Goal: Information Seeking & Learning: Compare options

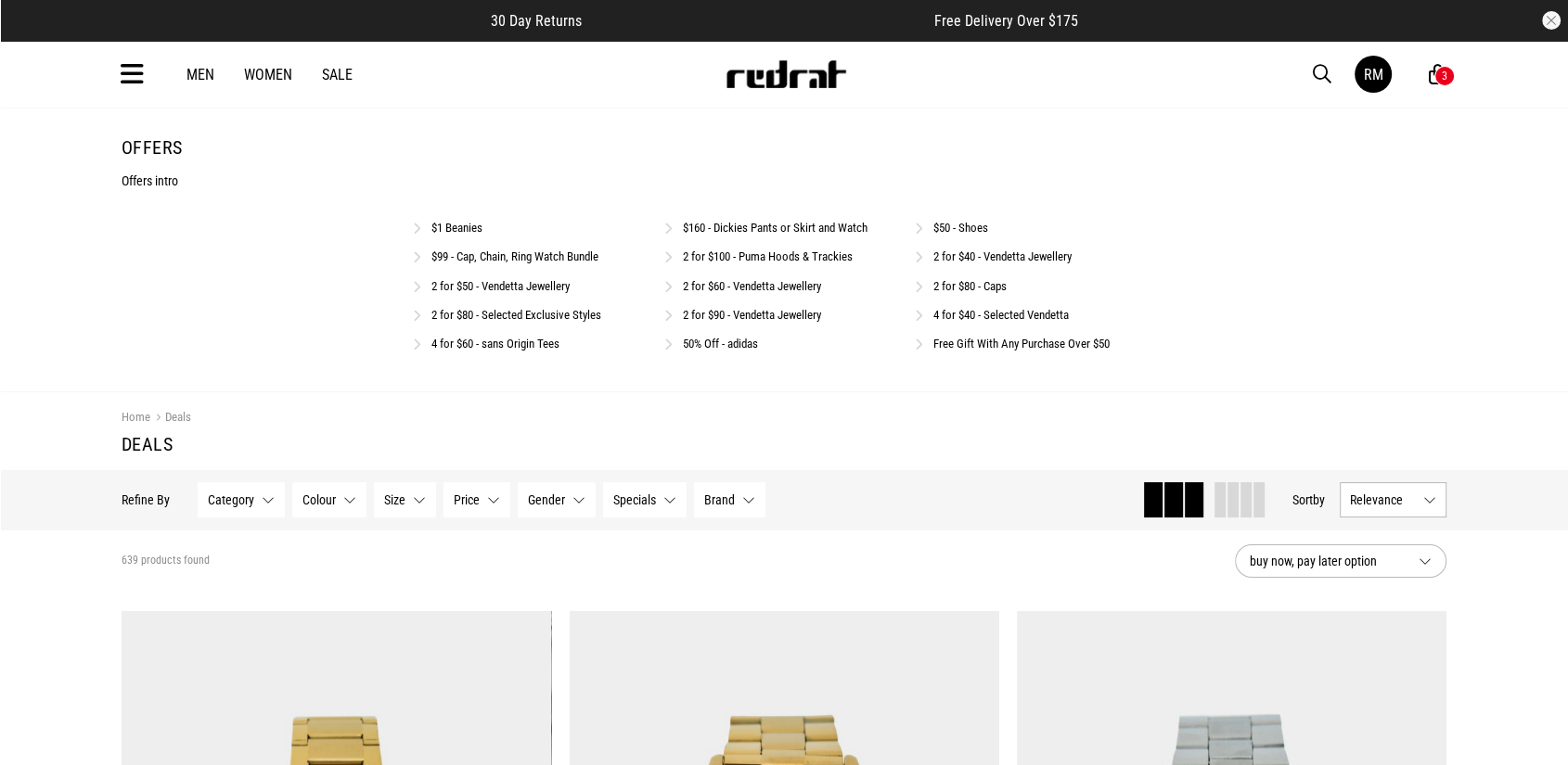
click at [824, 220] on link "$160 - Dickies Pants or Skirt and Watch" at bounding box center [775, 227] width 184 height 14
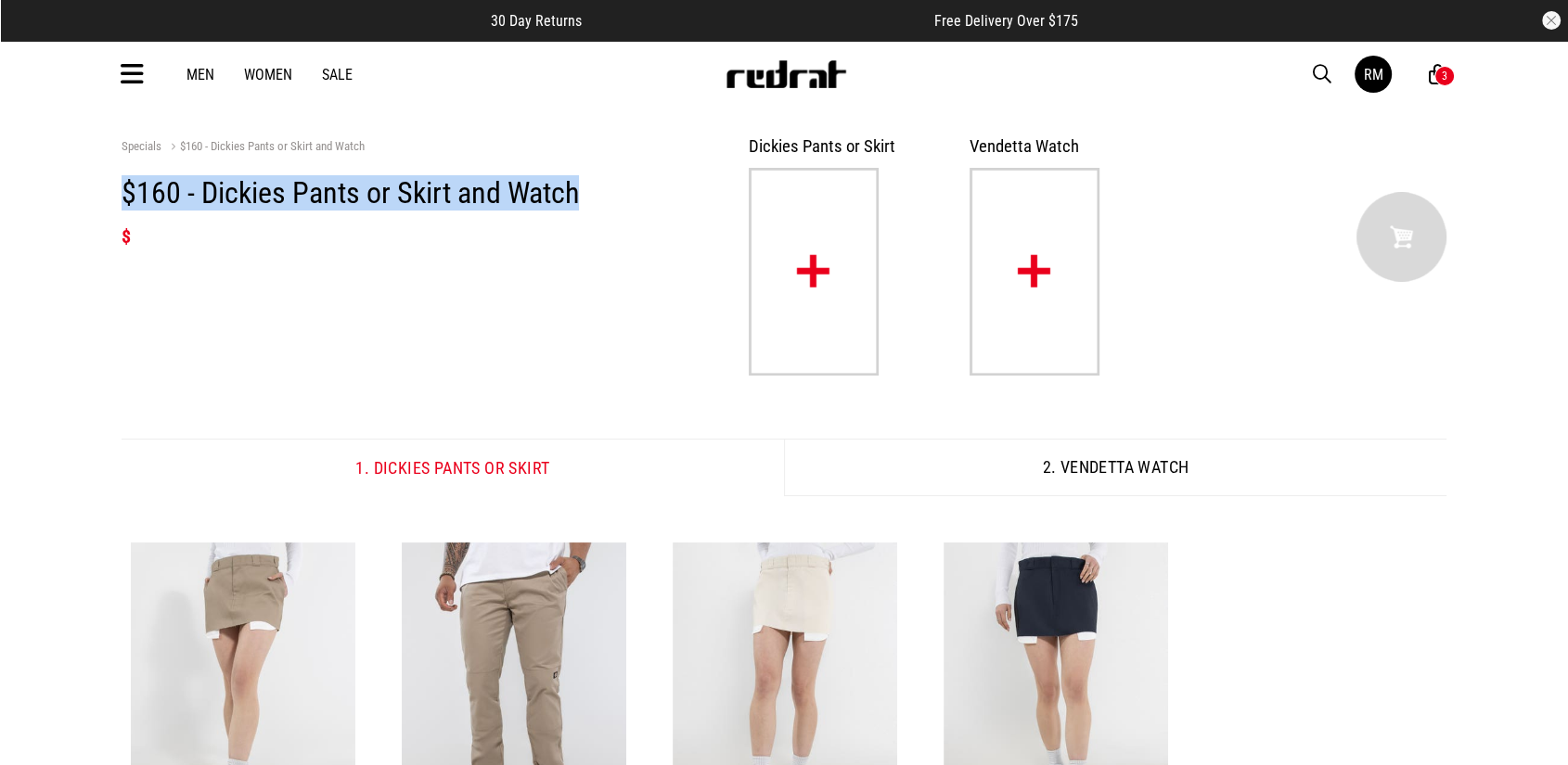
drag, startPoint x: 173, startPoint y: 149, endPoint x: 136, endPoint y: 191, distance: 56.0
click at [119, 201] on div "Specials $160 - Dickies Pants or Skirt and Watch $160 - Dickies Pants or Skirt …" at bounding box center [784, 258] width 1354 height 303
copy div "Specials $160 - Dickies Pants or Skirt and Watch $160 - Dickies Pants or Skirt …"
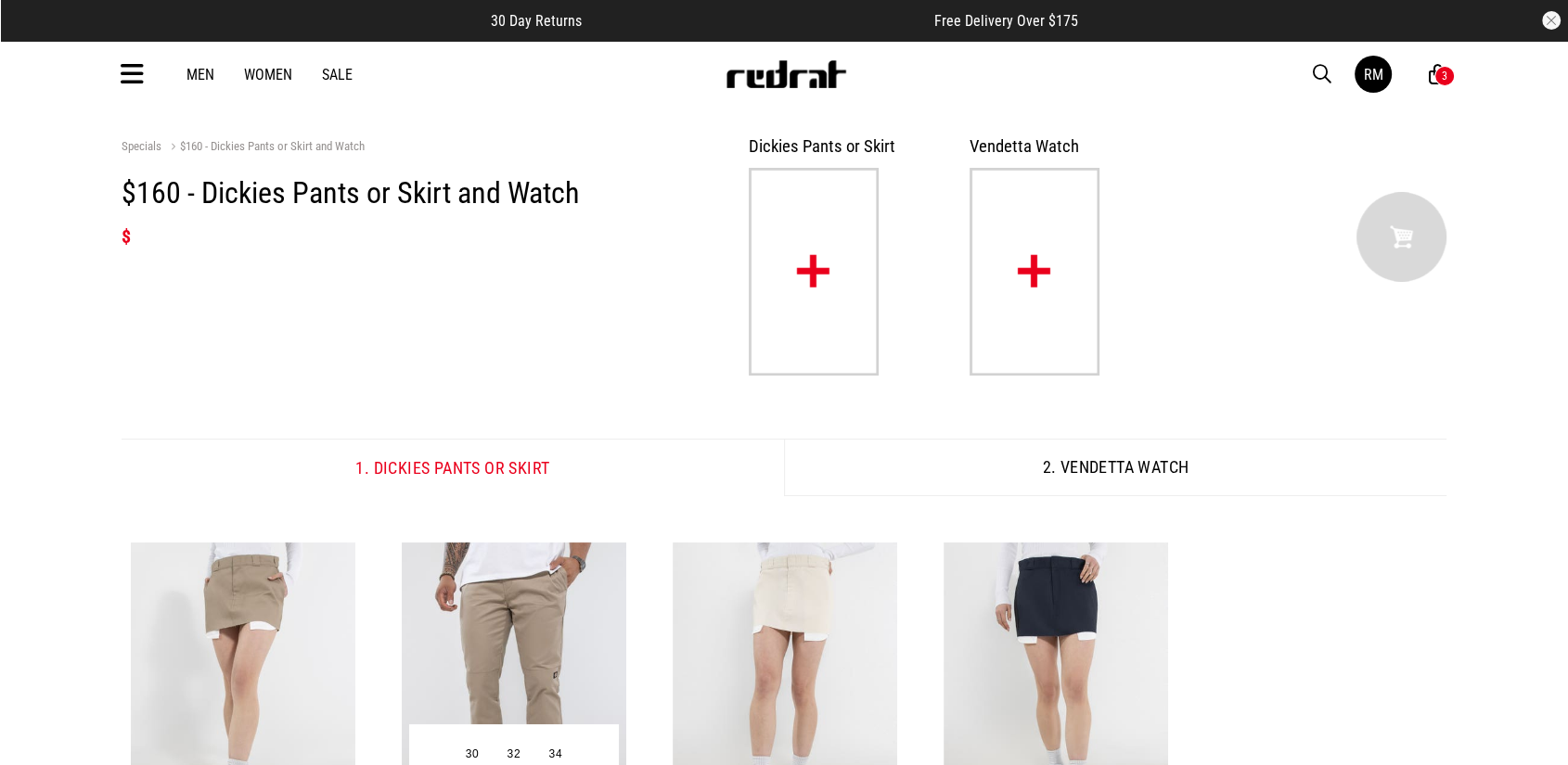
scroll to position [309, 0]
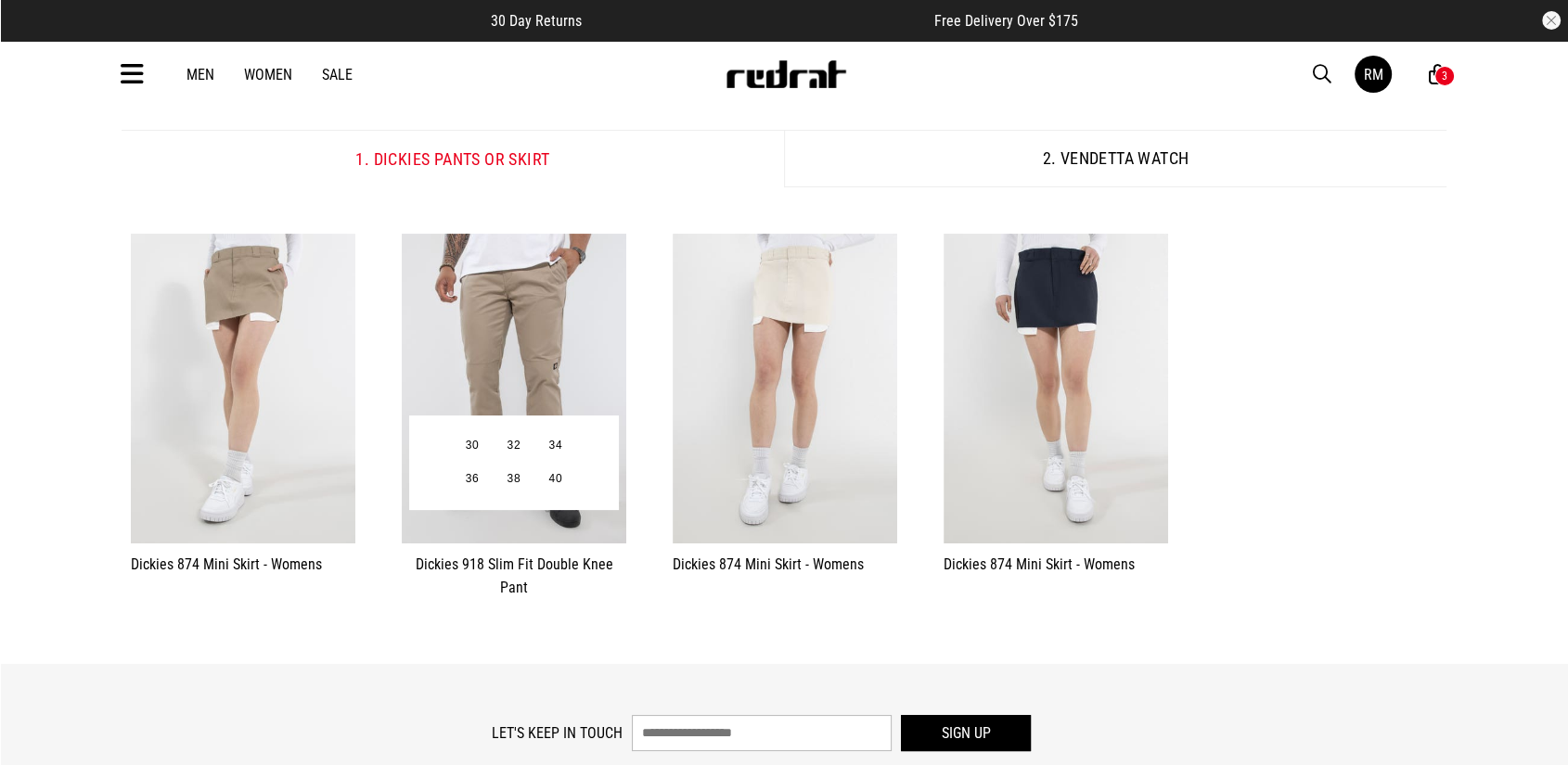
click at [445, 333] on img at bounding box center [514, 389] width 224 height 310
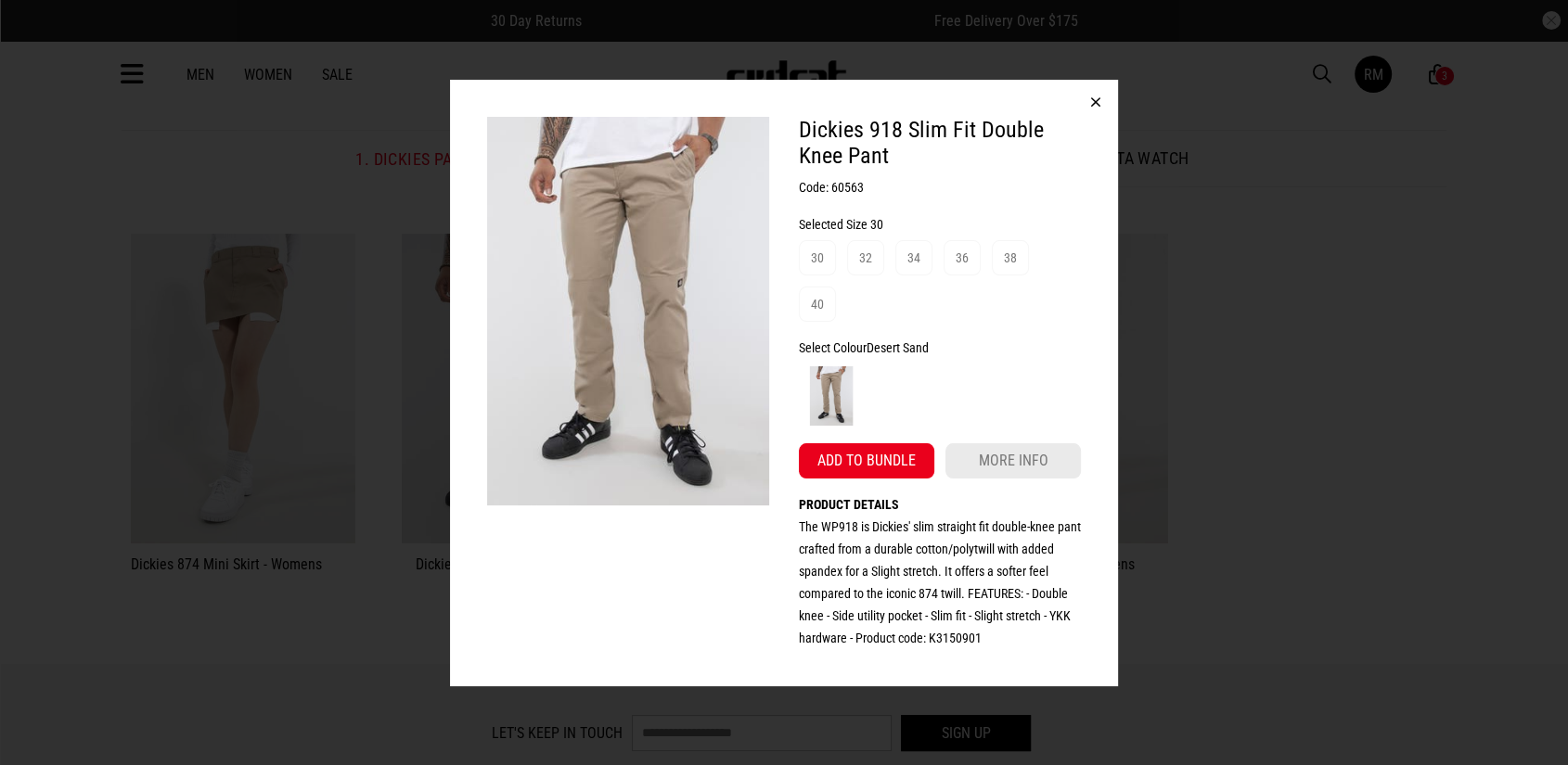
click at [647, 230] on img at bounding box center [628, 312] width 282 height 390
click at [846, 151] on h2 "Dickies 918 Slim Fit Double Knee Pant" at bounding box center [940, 143] width 282 height 52
click at [824, 366] on span at bounding box center [831, 396] width 65 height 65
click at [830, 379] on img at bounding box center [831, 395] width 60 height 60
click at [824, 254] on span "30" at bounding box center [817, 257] width 37 height 35
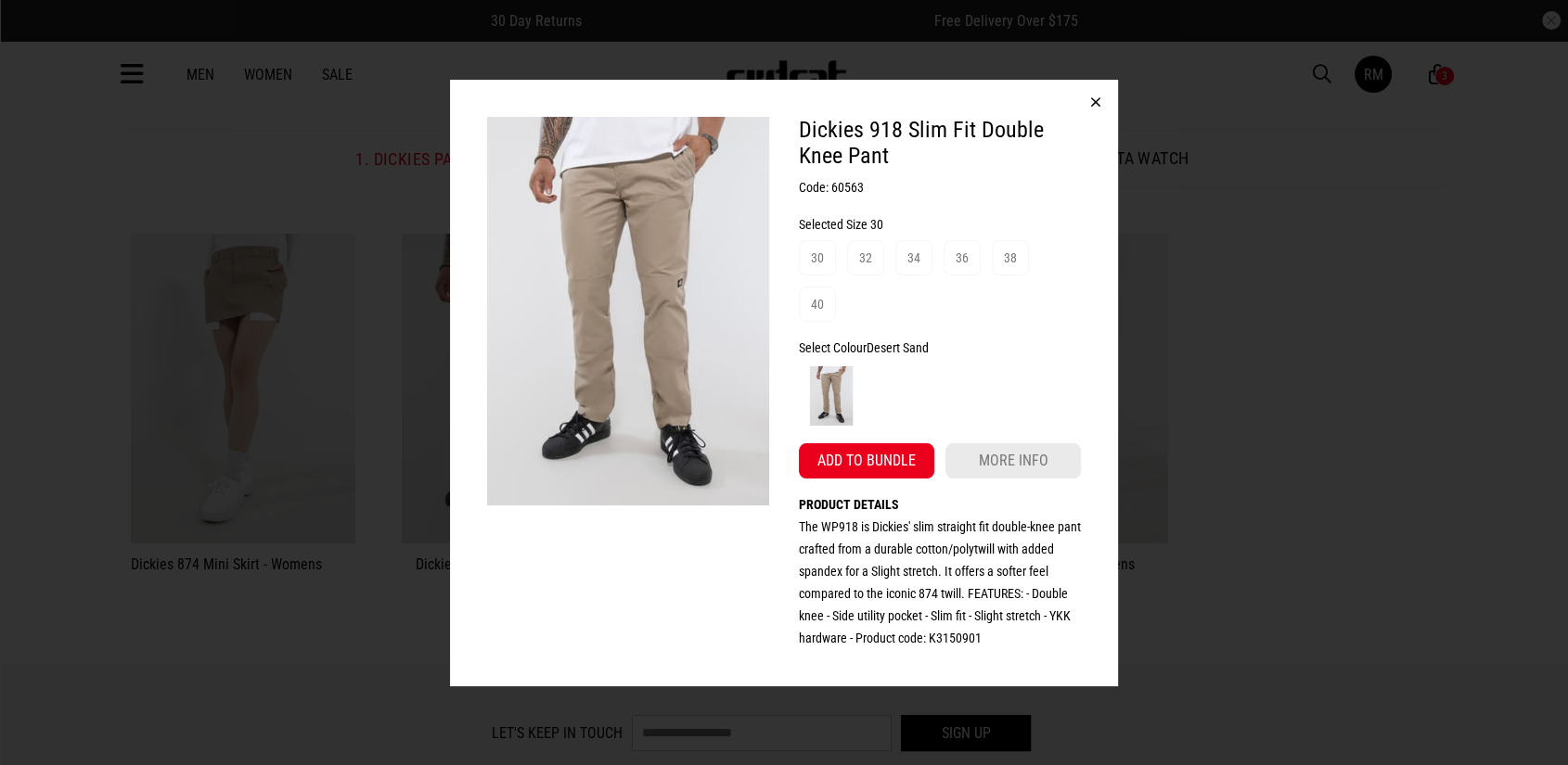
click at [698, 358] on img at bounding box center [628, 312] width 282 height 390
click at [1094, 102] on button "button" at bounding box center [1095, 101] width 44 height 44
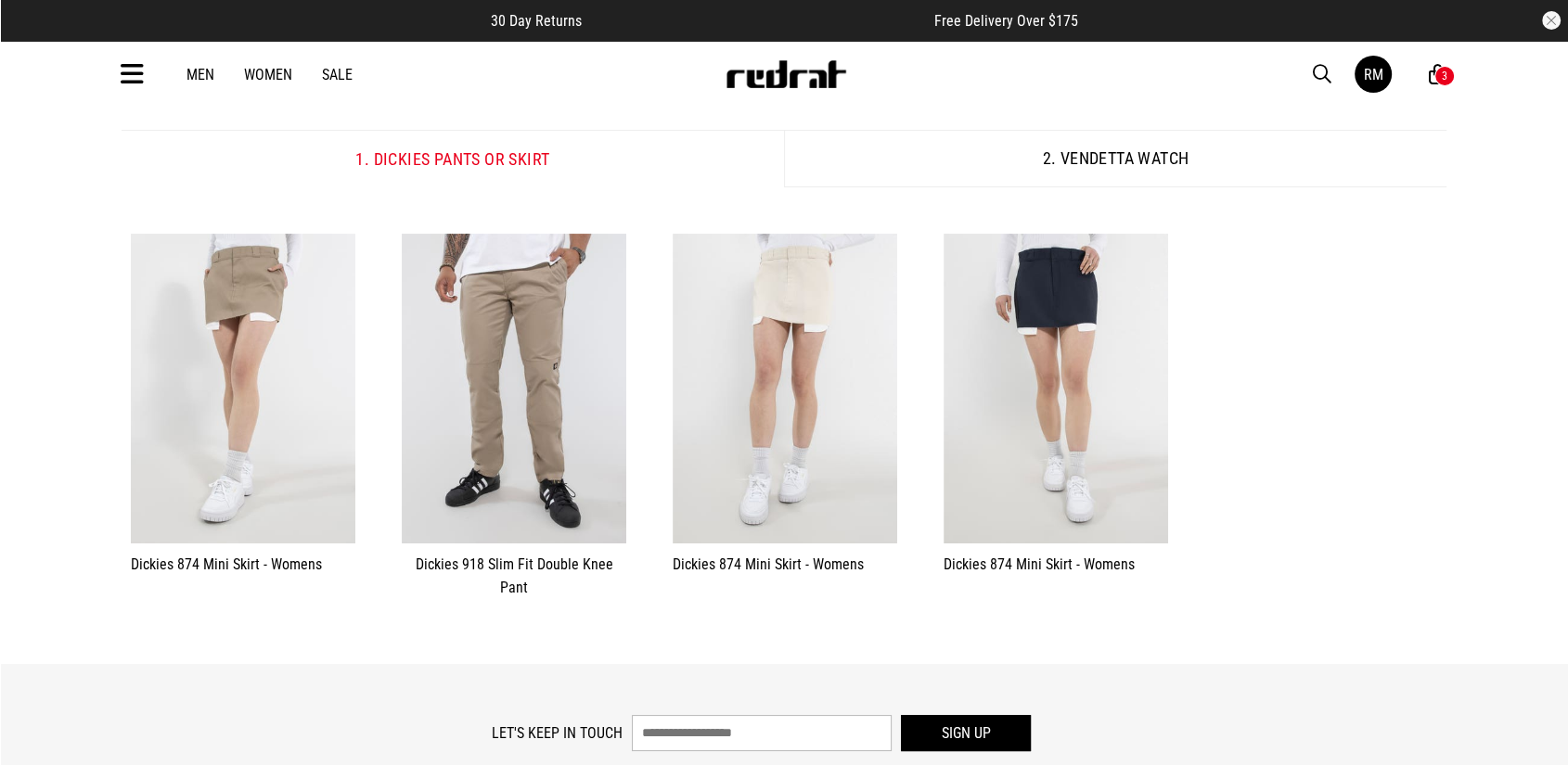
scroll to position [0, 0]
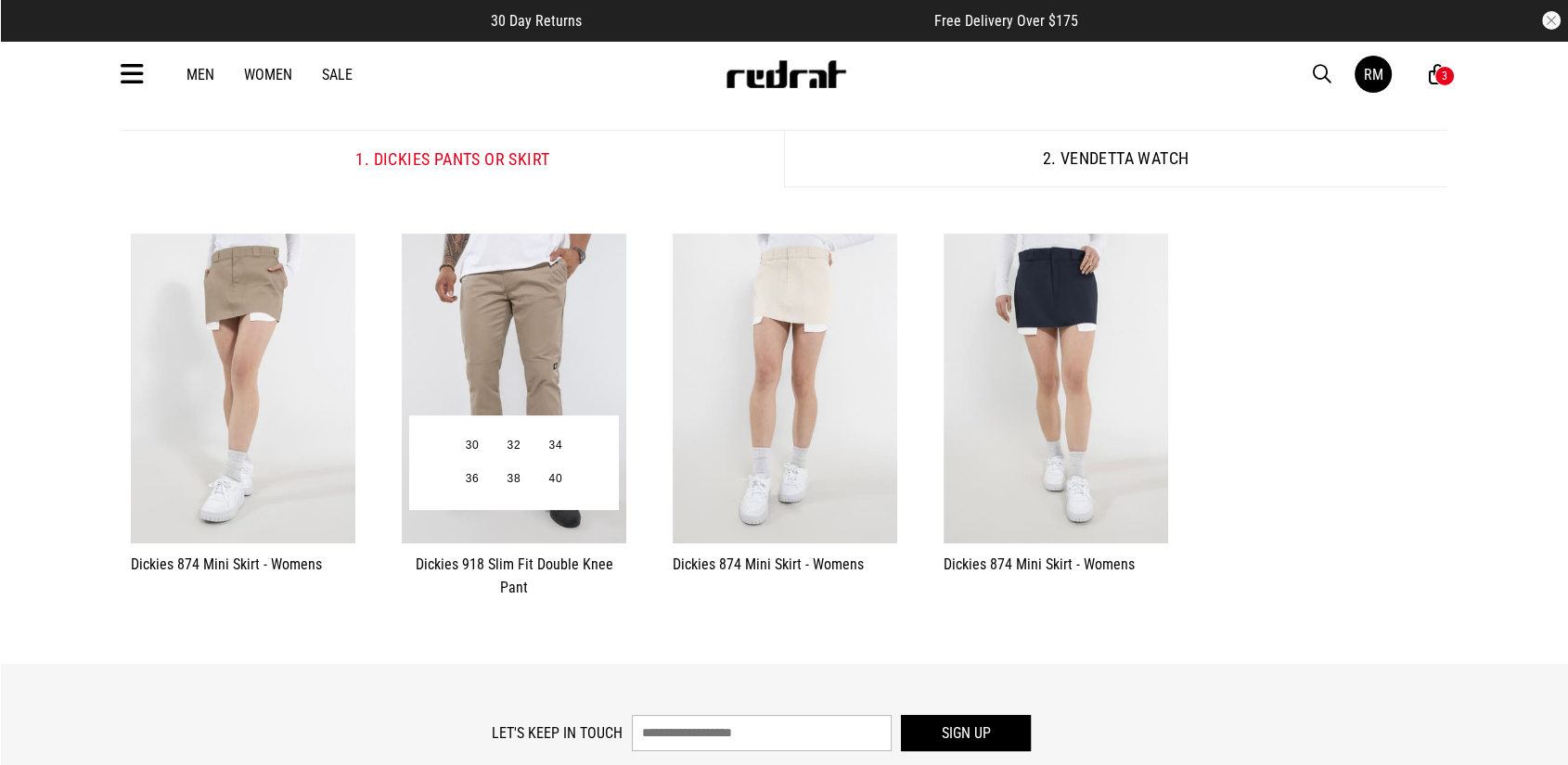
drag, startPoint x: 400, startPoint y: 350, endPoint x: 442, endPoint y: 243, distance: 114.9
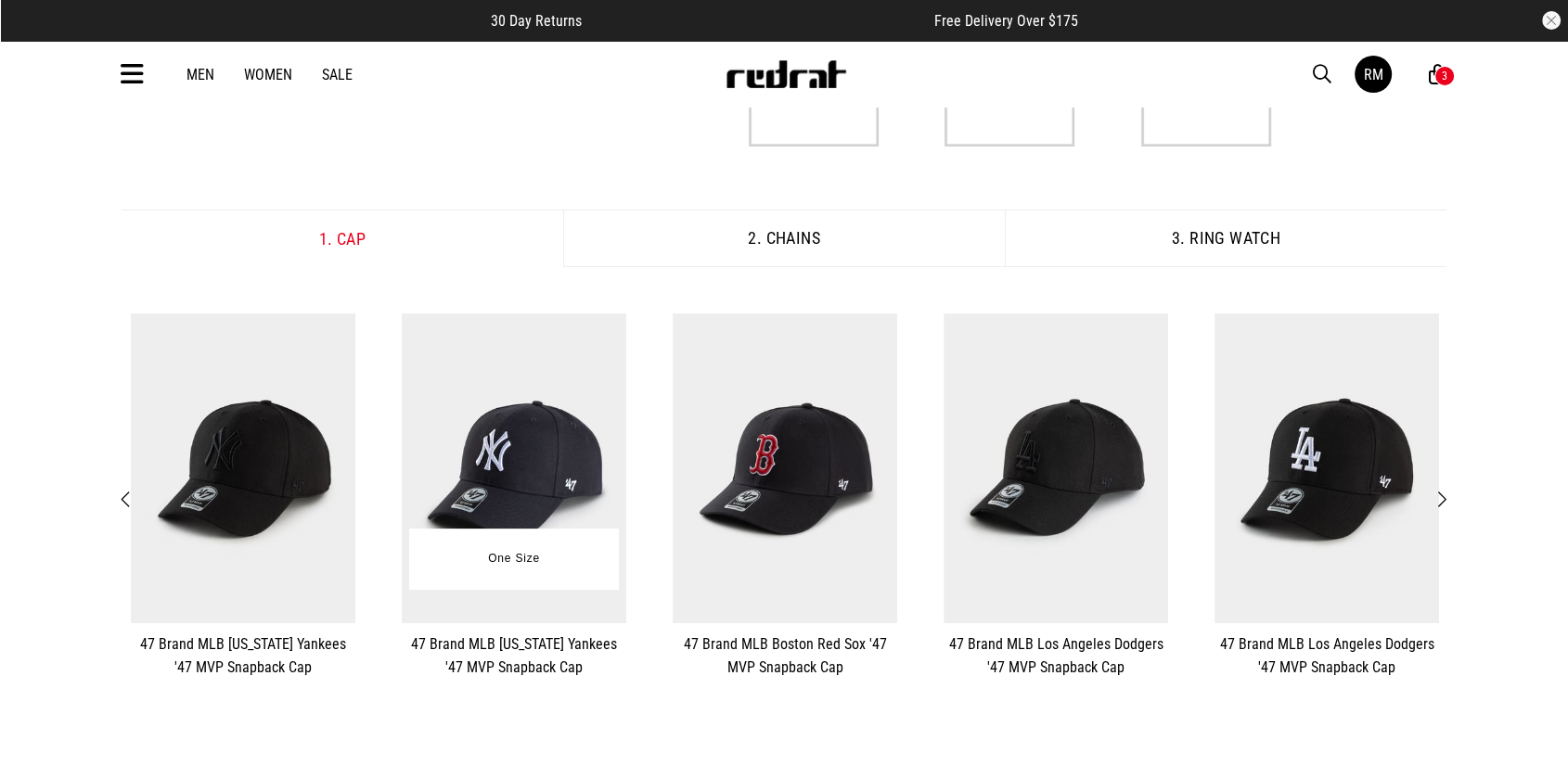
scroll to position [412, 0]
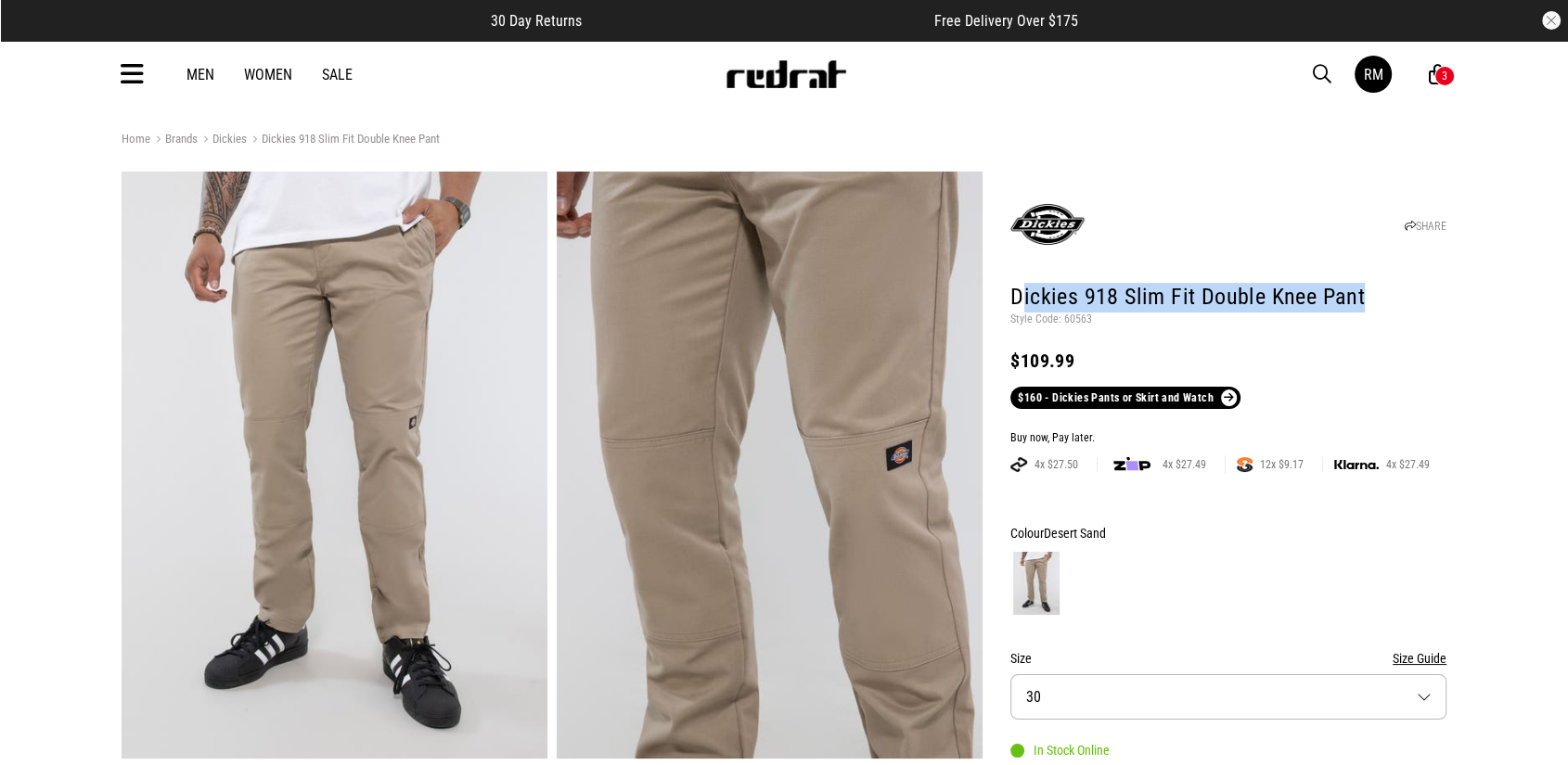
drag, startPoint x: 1381, startPoint y: 287, endPoint x: 981, endPoint y: 206, distance: 408.1
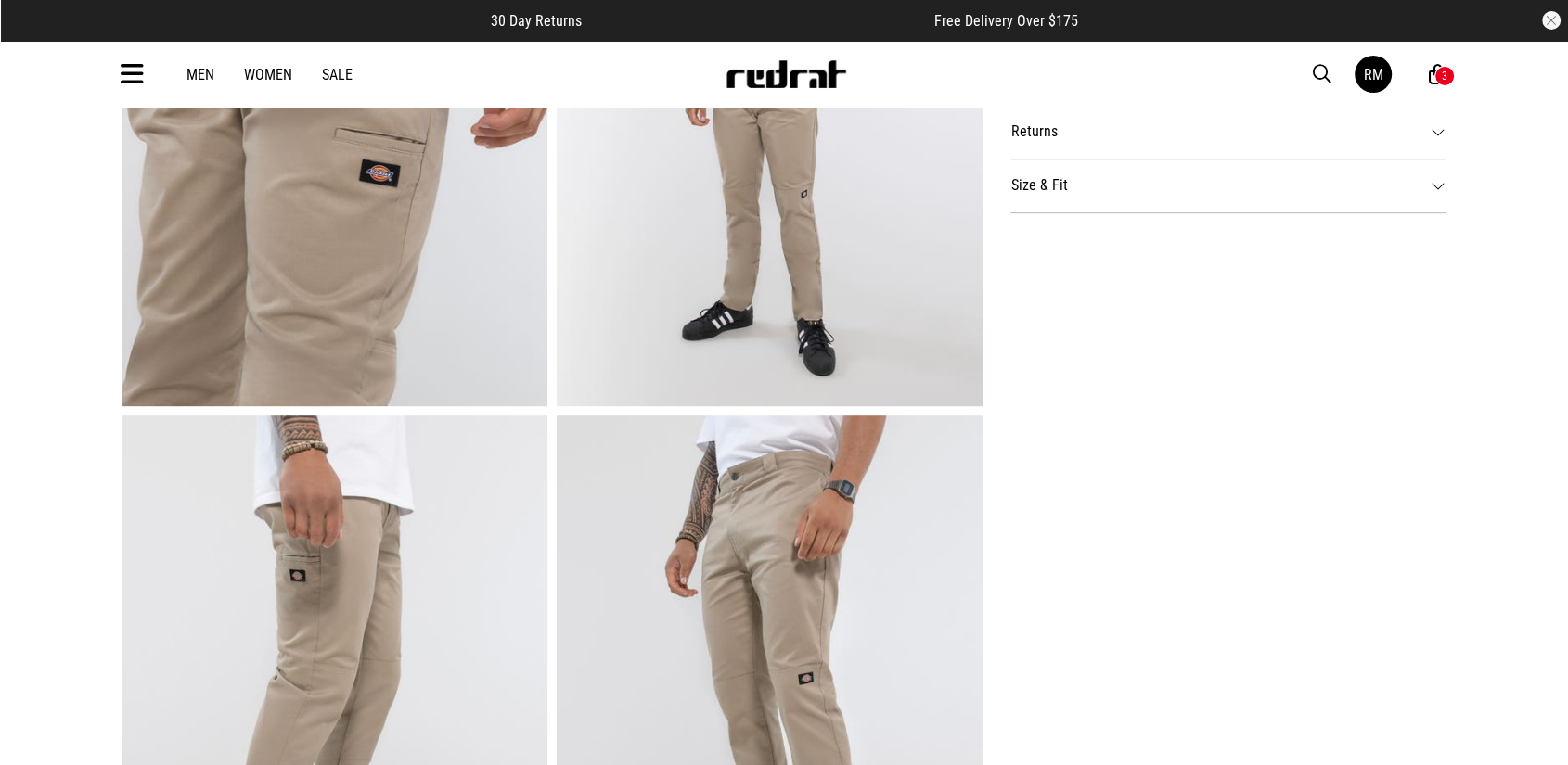
scroll to position [824, 0]
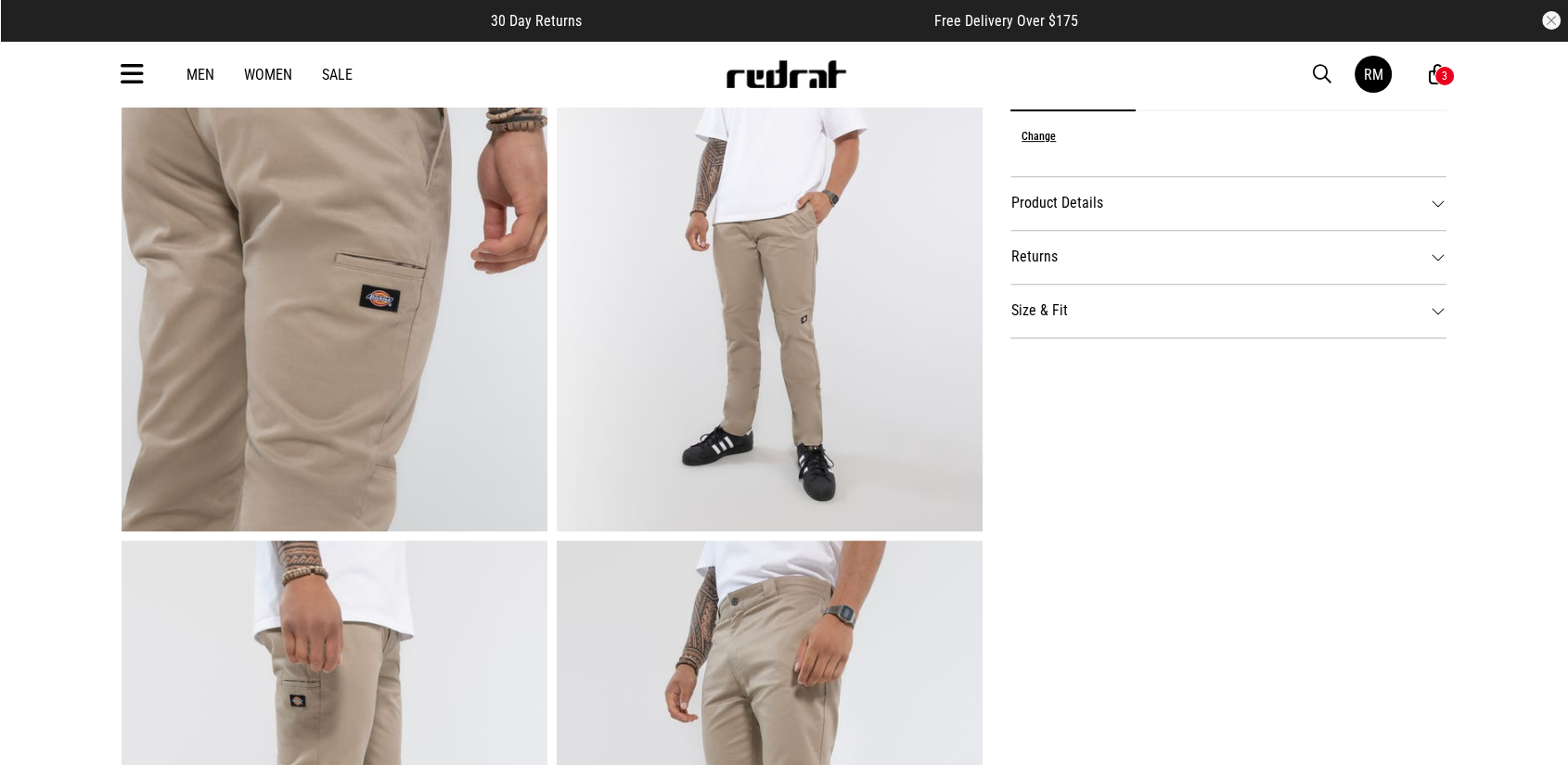
click at [771, 288] on img at bounding box center [770, 237] width 426 height 587
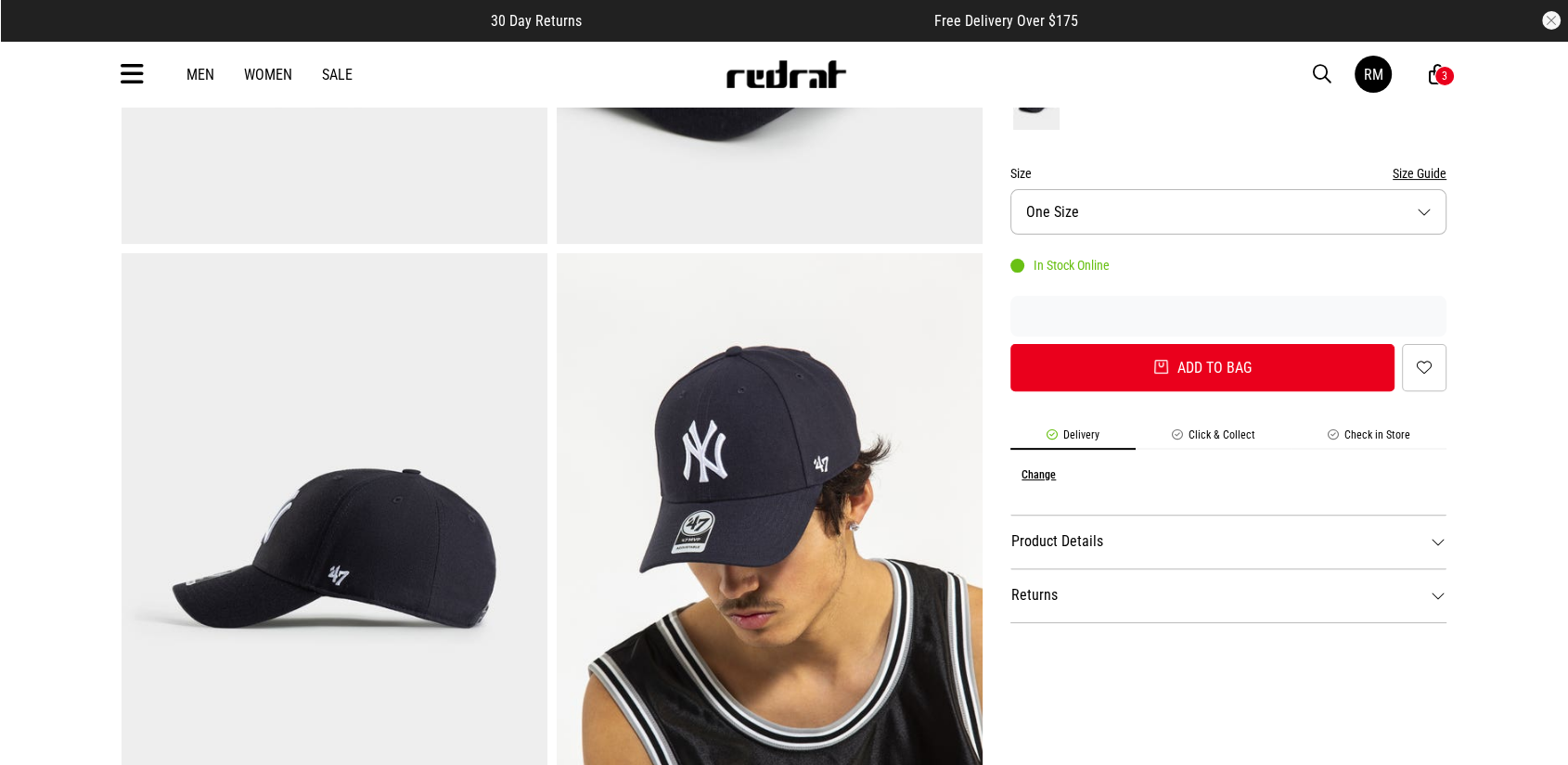
scroll to position [332, 0]
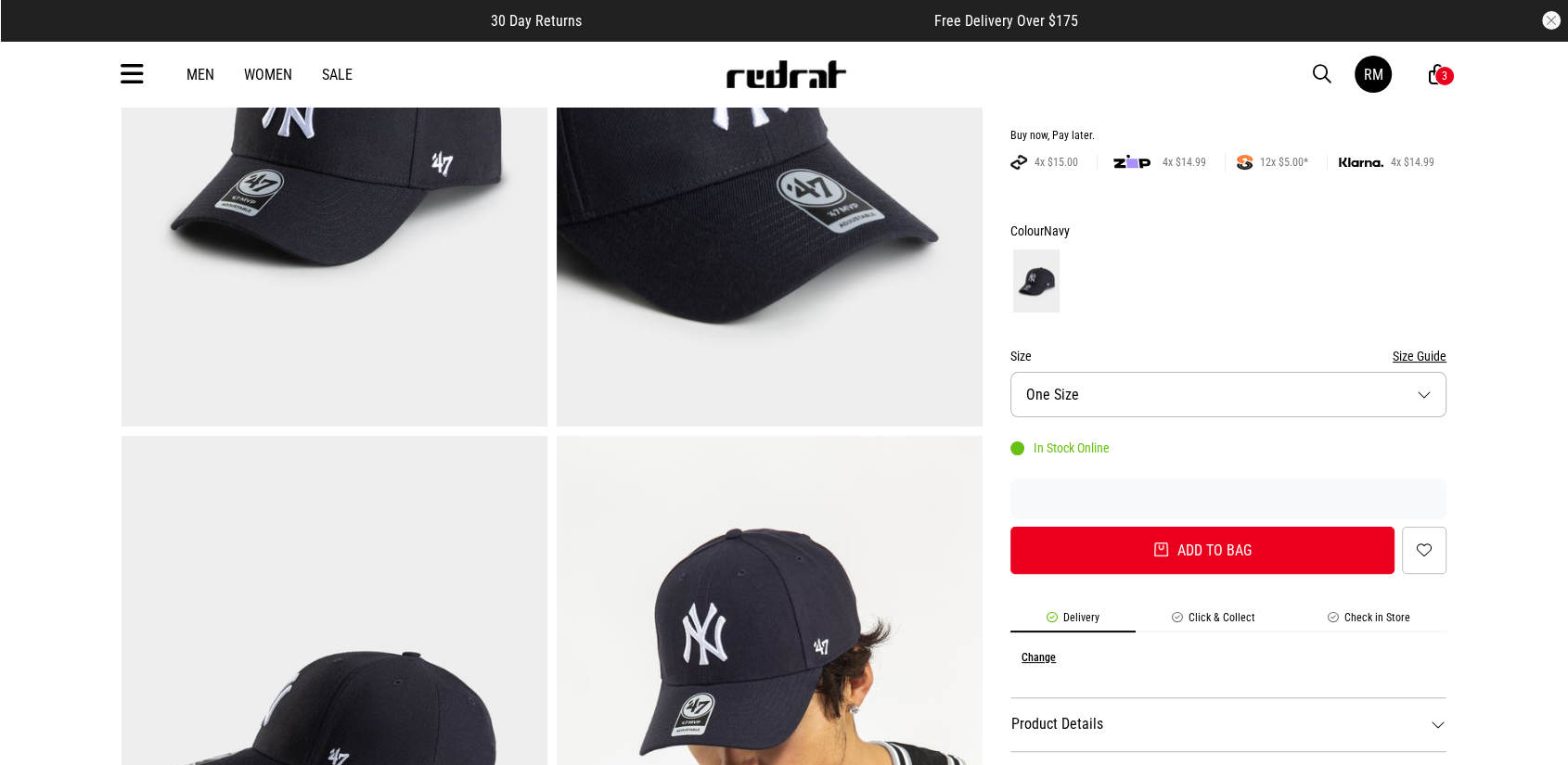
click at [744, 262] on img at bounding box center [770, 132] width 426 height 587
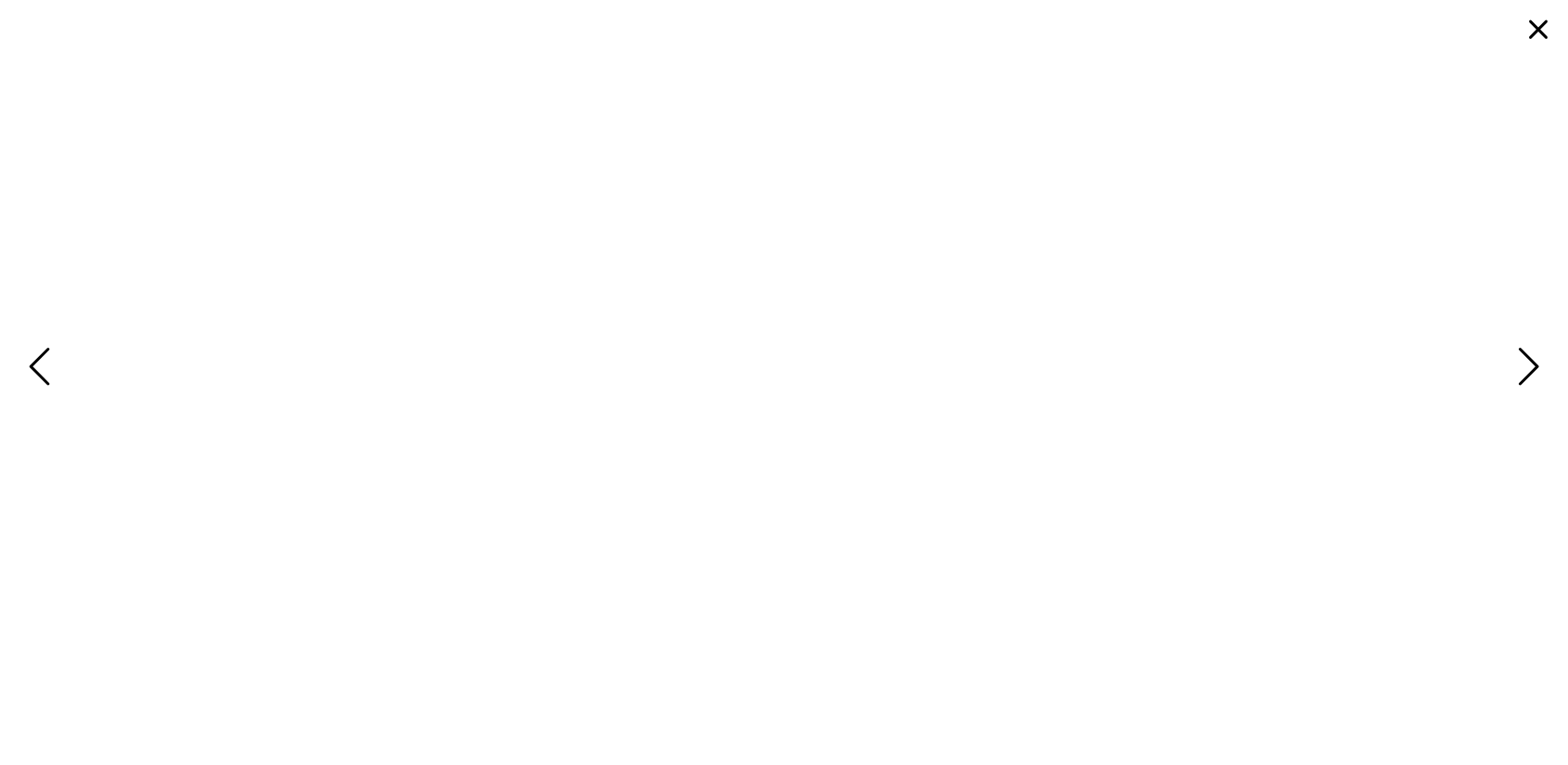
scroll to position [0, 0]
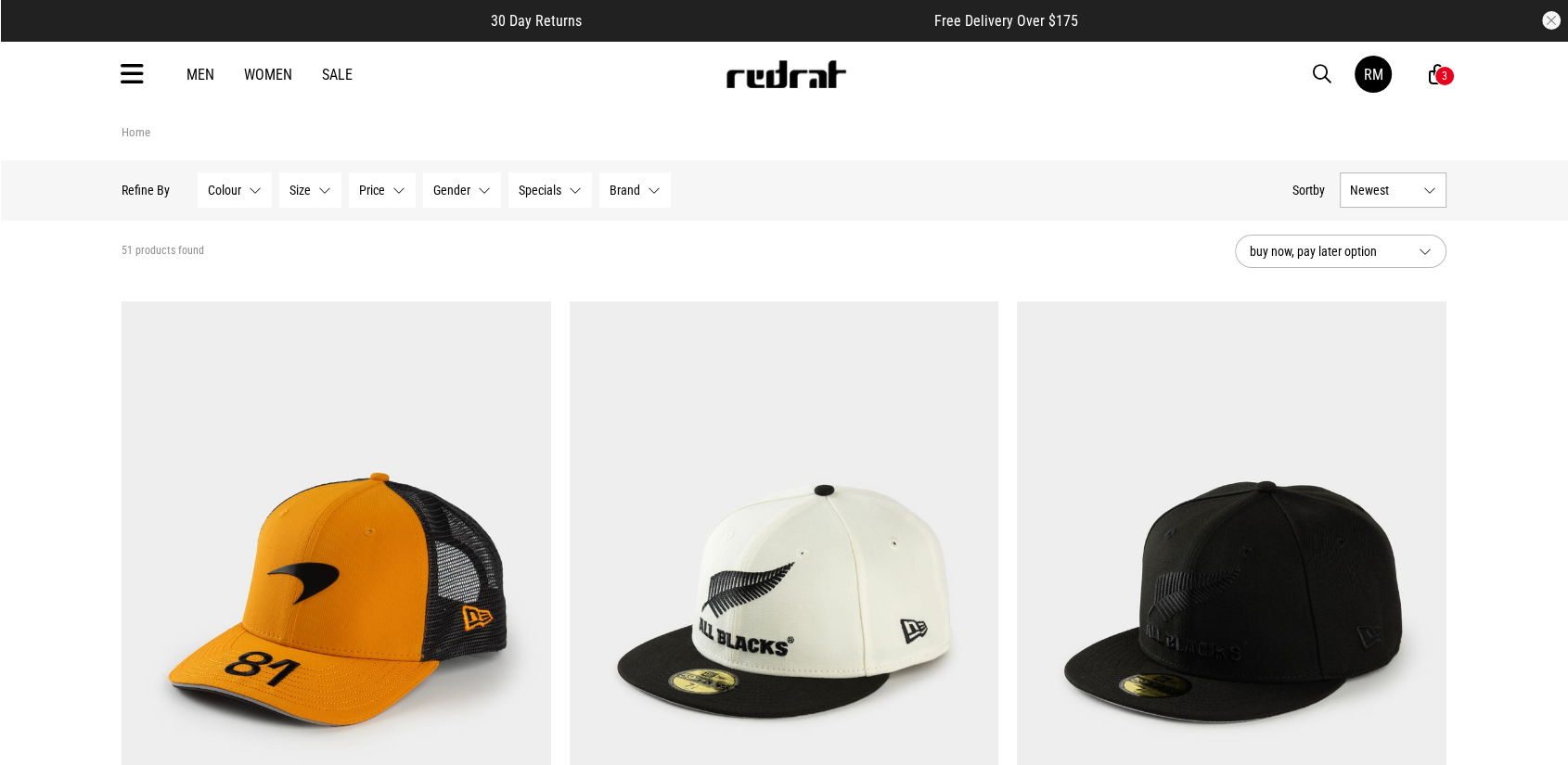
click at [1407, 200] on button "Newest" at bounding box center [1393, 189] width 107 height 35
click at [1397, 253] on li "Popular" at bounding box center [1393, 258] width 105 height 34
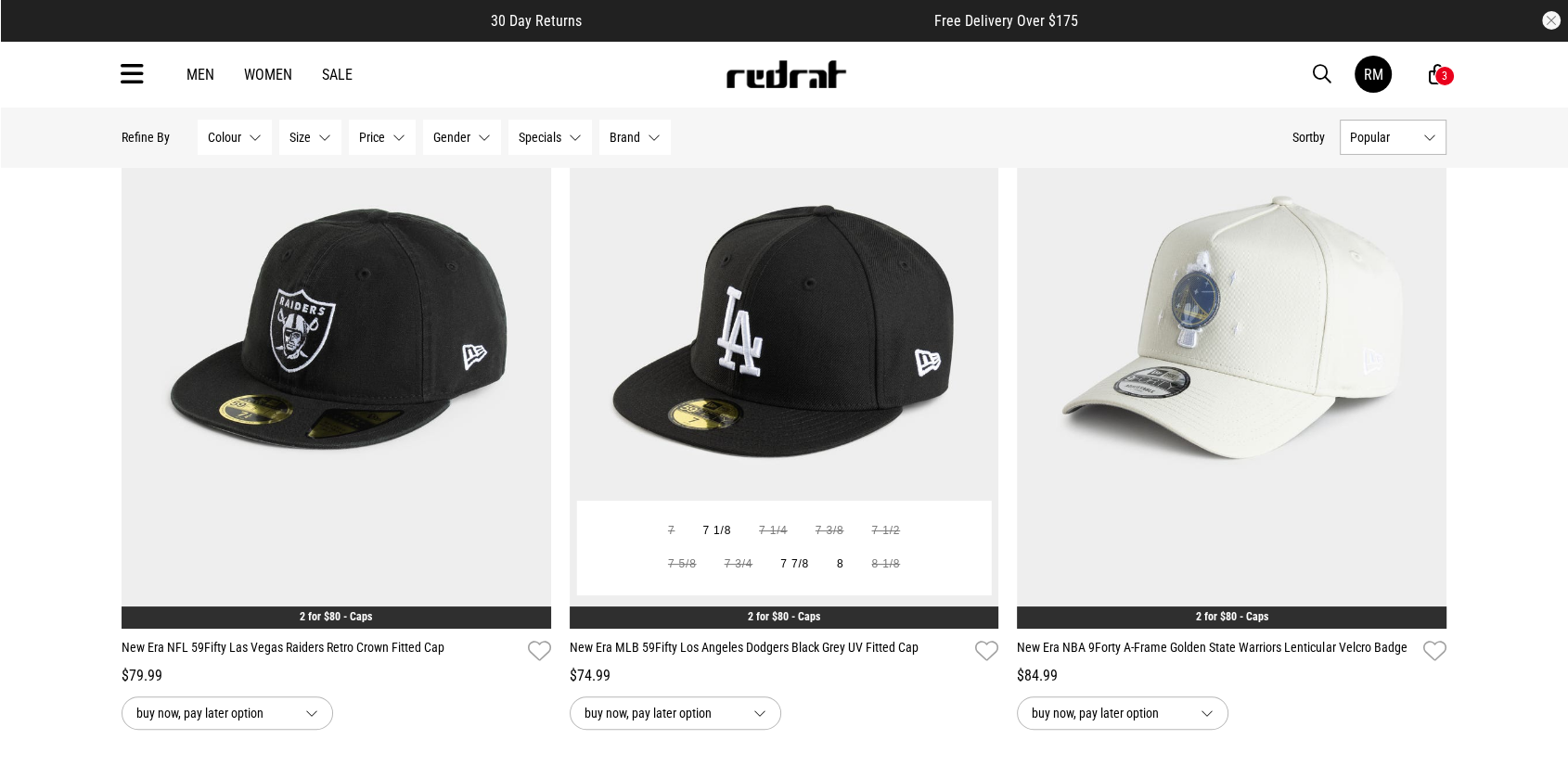
scroll to position [309, 0]
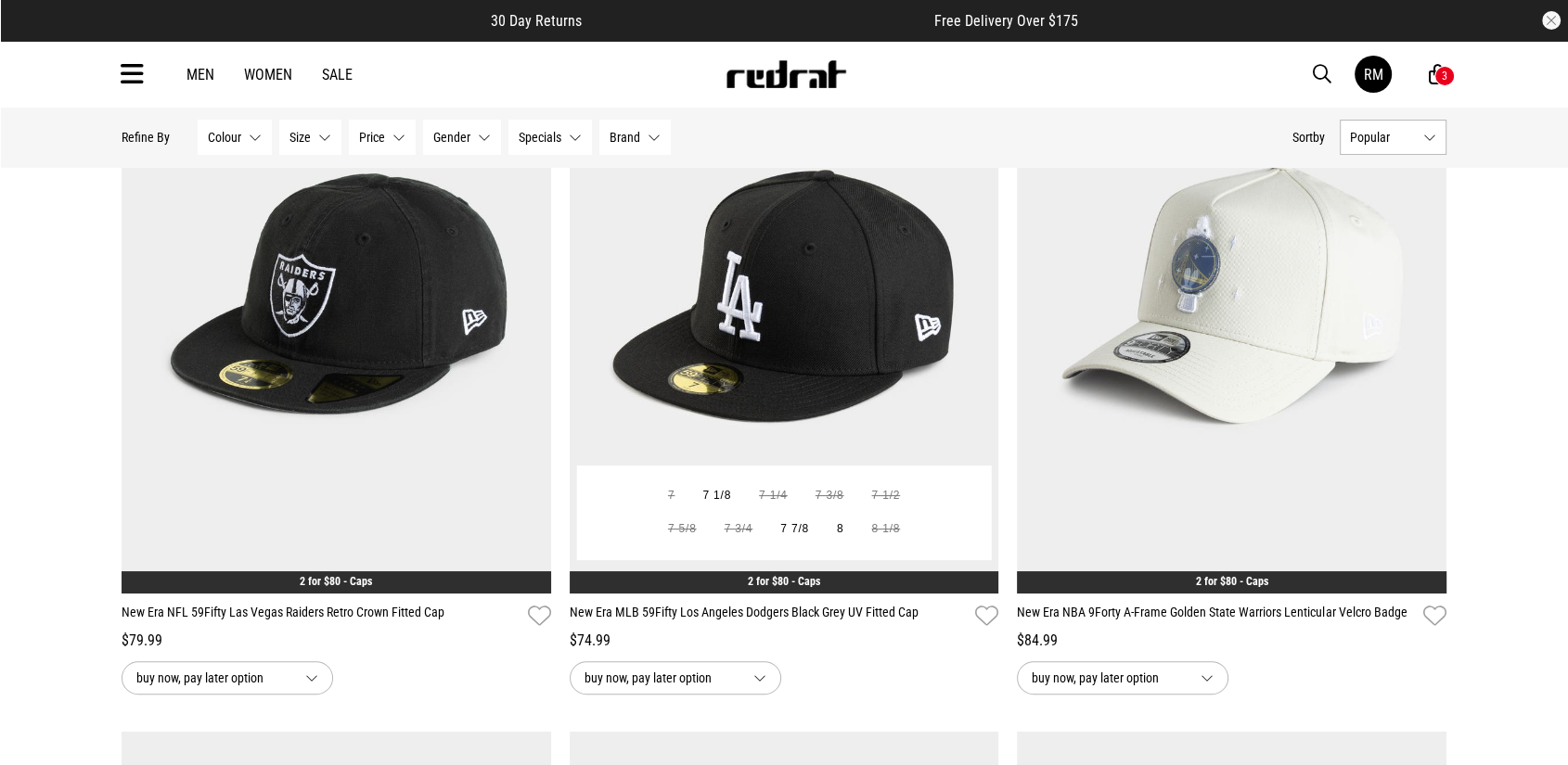
click at [841, 302] on img at bounding box center [784, 293] width 429 height 601
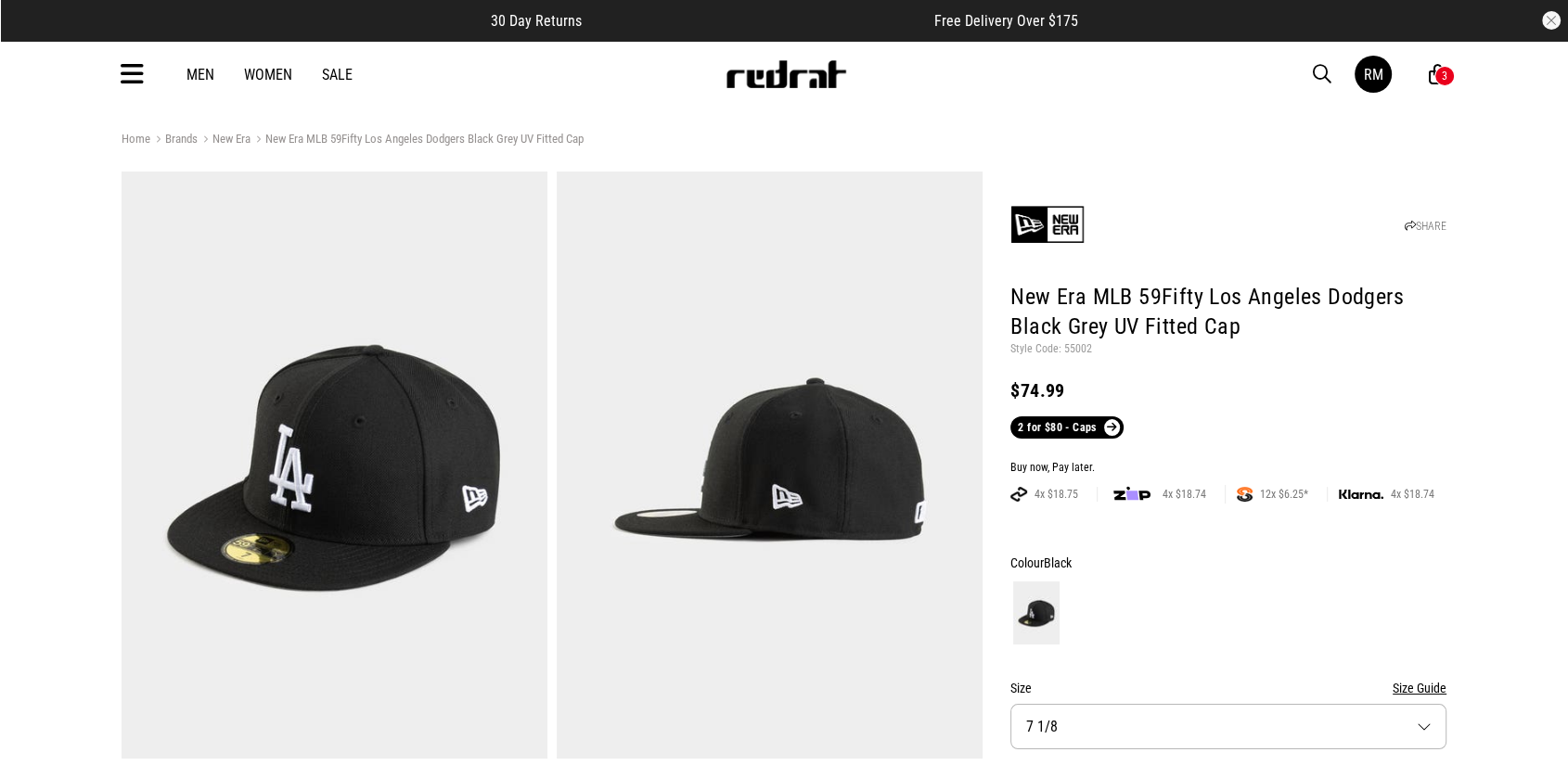
click at [348, 372] on img at bounding box center [335, 464] width 426 height 587
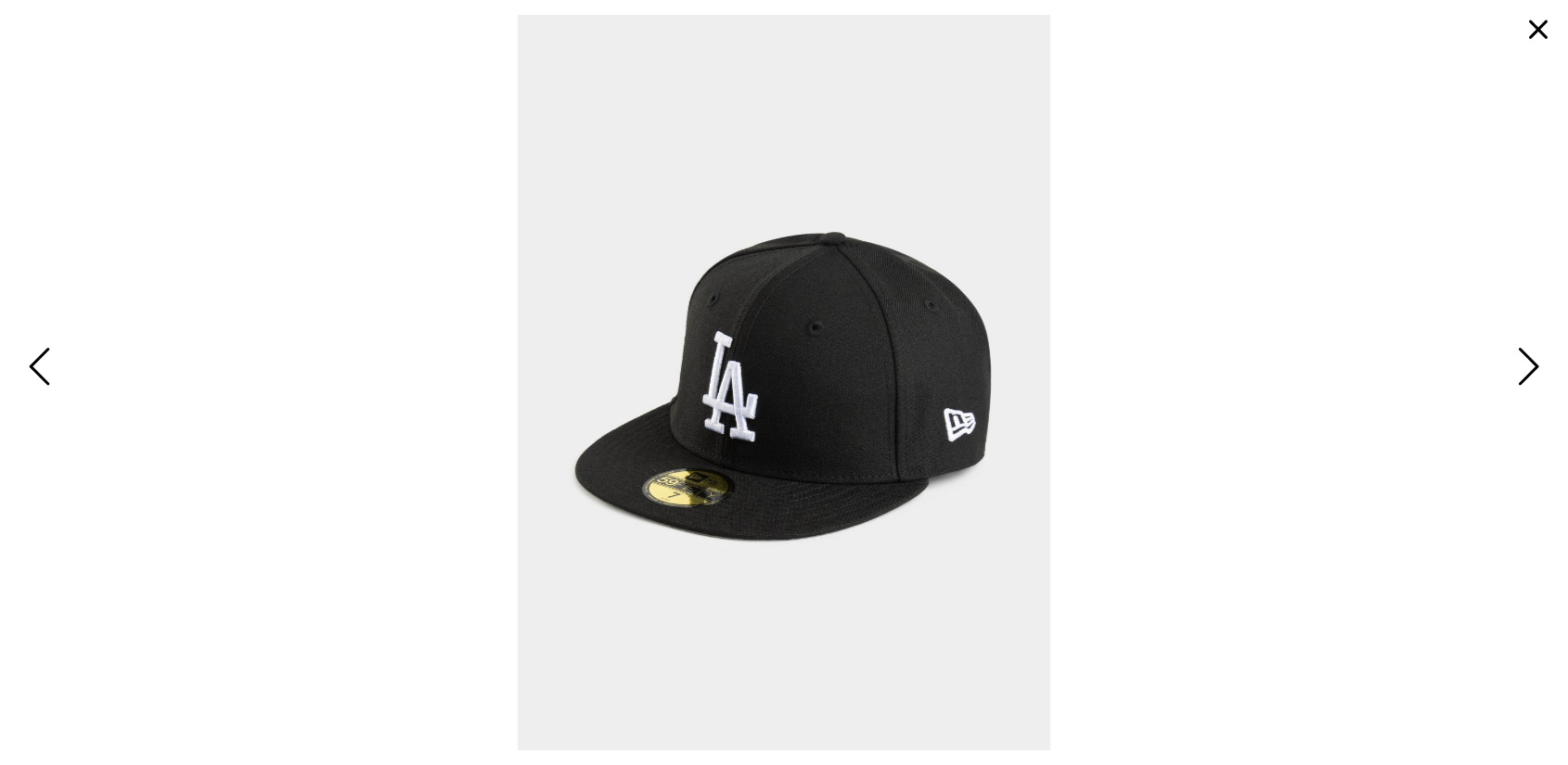
drag, startPoint x: 788, startPoint y: 326, endPoint x: 763, endPoint y: 366, distance: 47.2
